Goal: Task Accomplishment & Management: Manage account settings

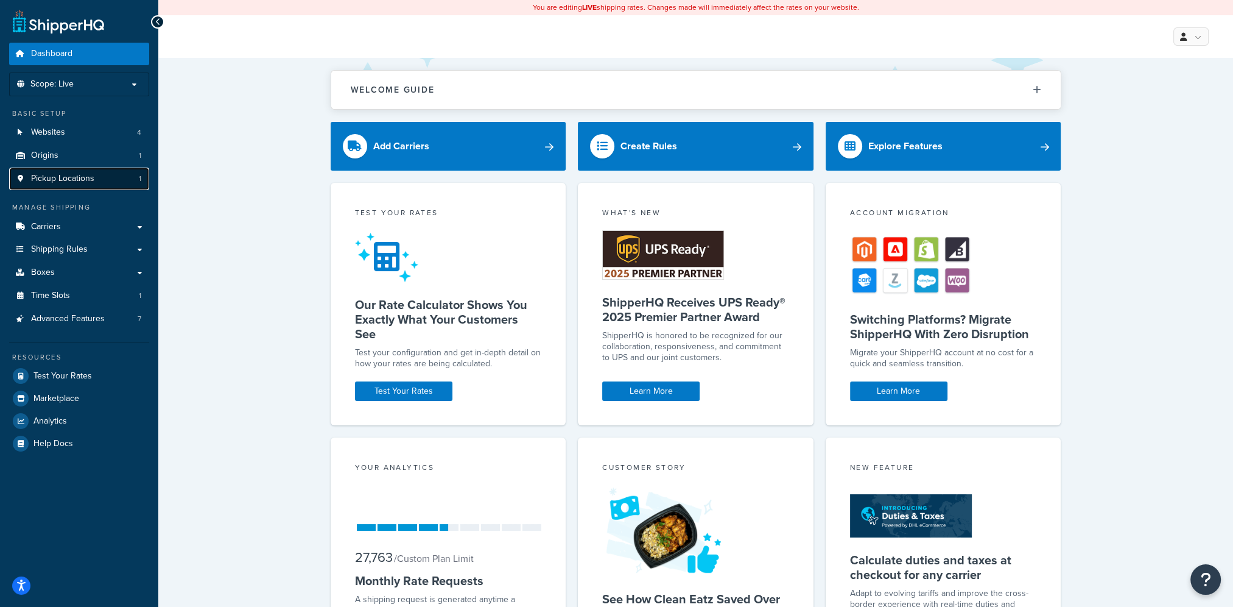
click at [93, 179] on span "Pickup Locations" at bounding box center [62, 179] width 63 height 10
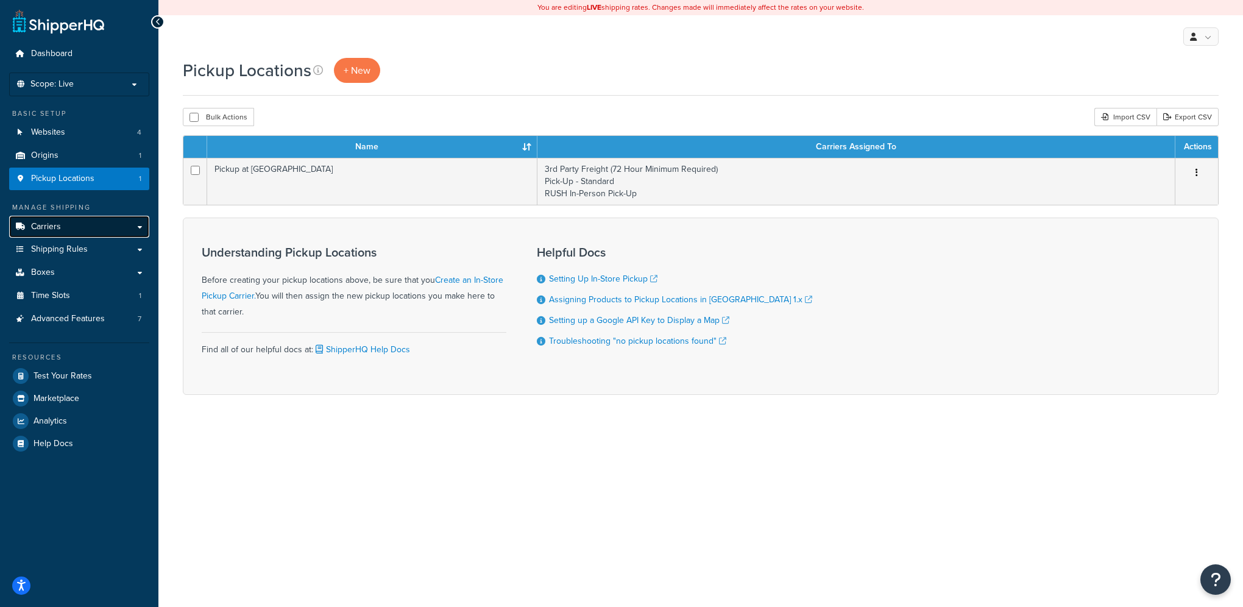
click at [99, 222] on link "Carriers" at bounding box center [79, 227] width 140 height 23
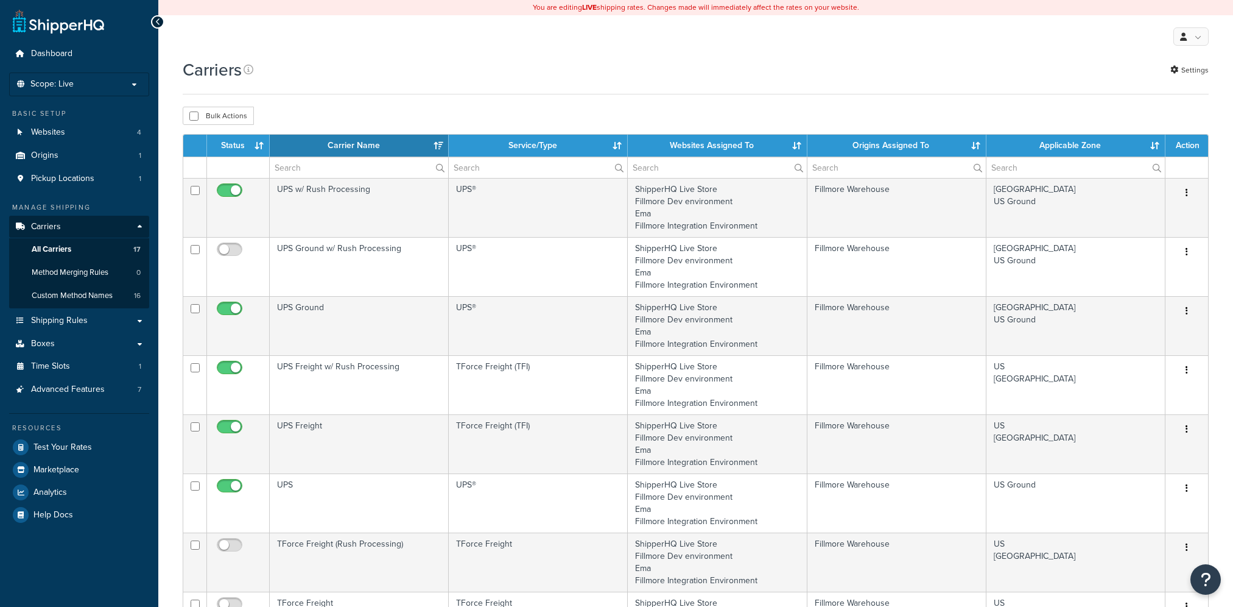
select select "15"
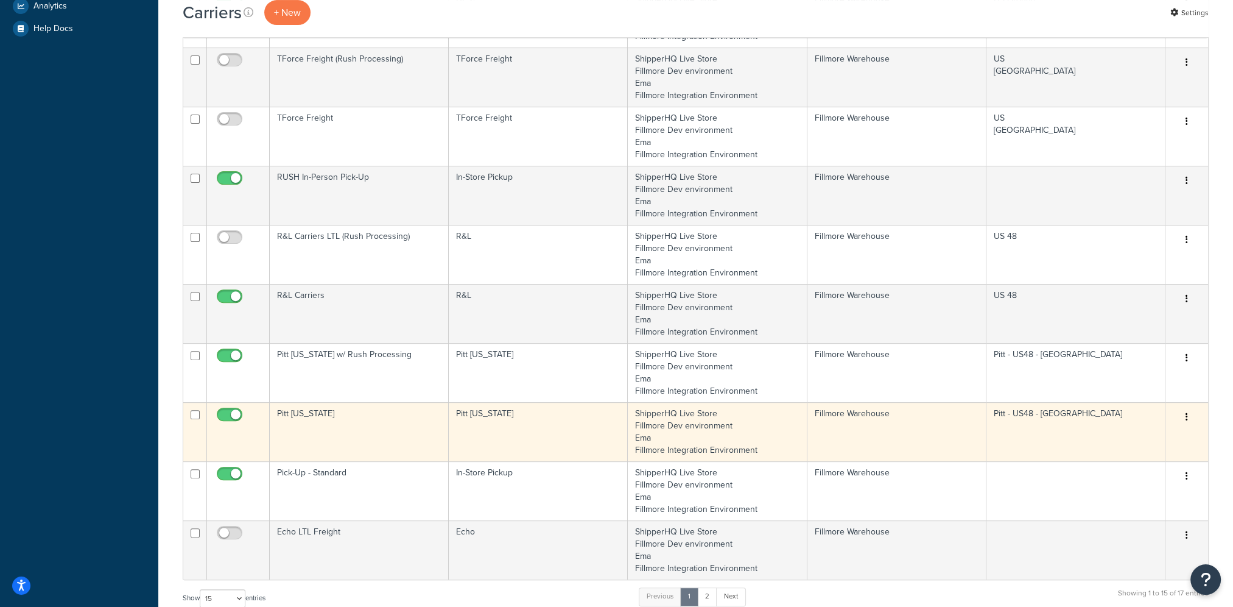
scroll to position [487, 0]
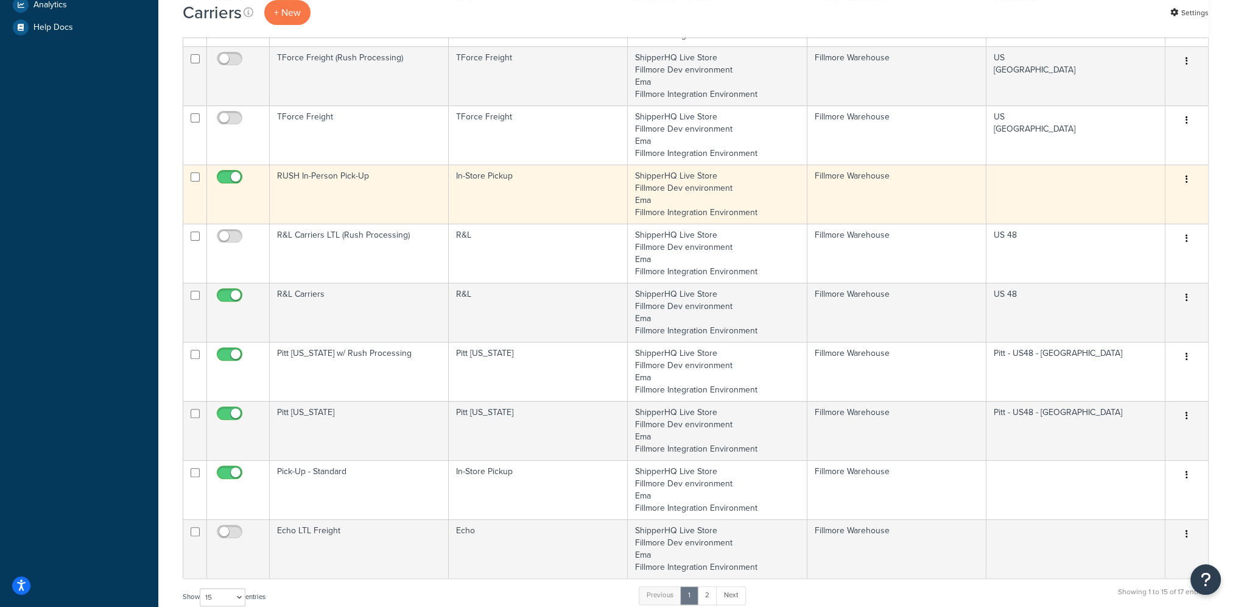
click at [1189, 179] on button "button" at bounding box center [1187, 179] width 17 height 19
click at [1160, 200] on link "Edit" at bounding box center [1137, 202] width 96 height 25
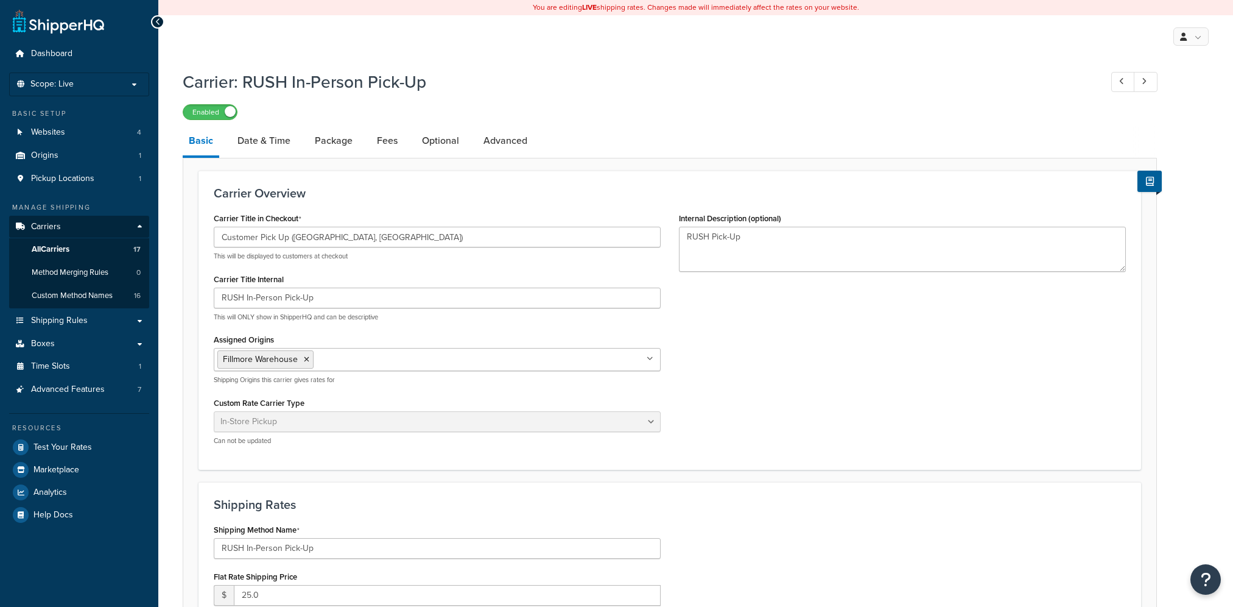
select select "pickup"
click at [264, 138] on link "Date & Time" at bounding box center [263, 140] width 65 height 29
select select "calendar"
select select "yMd"
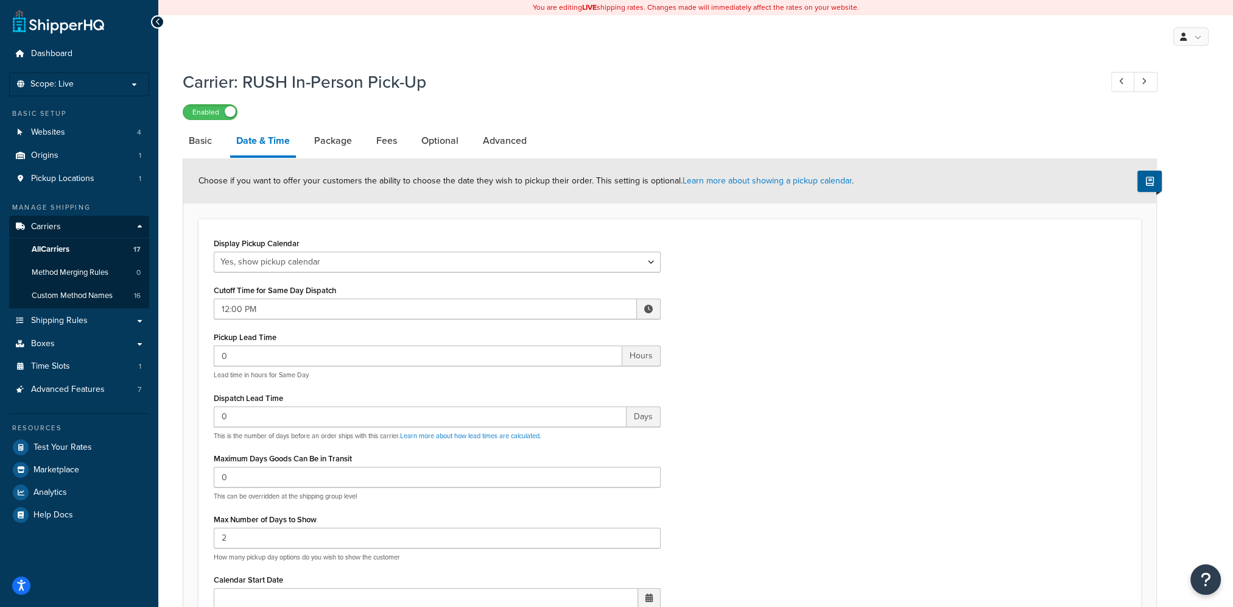
scroll to position [61, 0]
